Goal: Navigation & Orientation: Find specific page/section

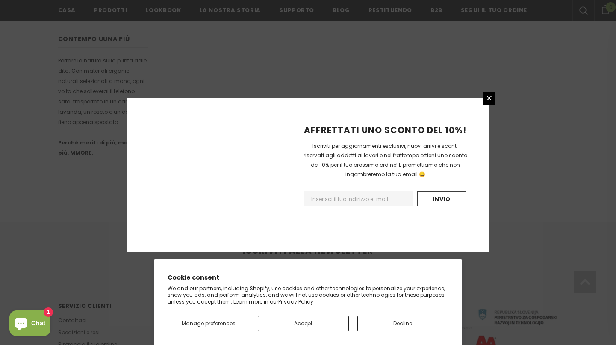
scroll to position [531, 0]
